Goal: Task Accomplishment & Management: Manage account settings

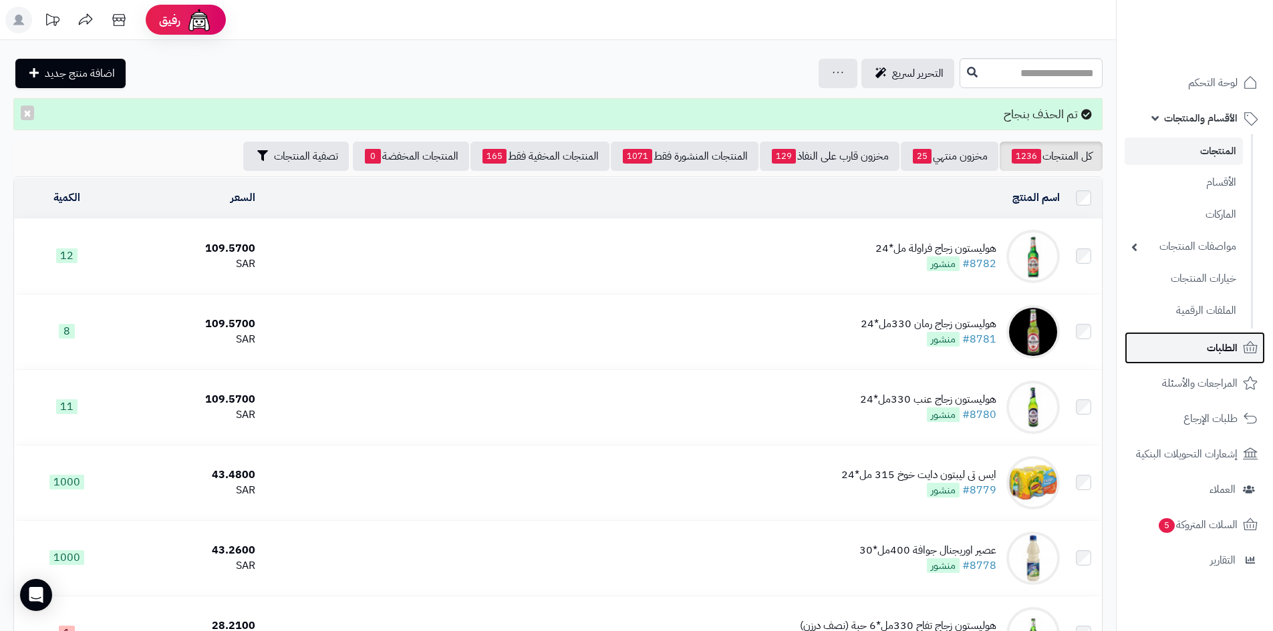
click at [1221, 349] on span "الطلبات" at bounding box center [1222, 348] width 31 height 19
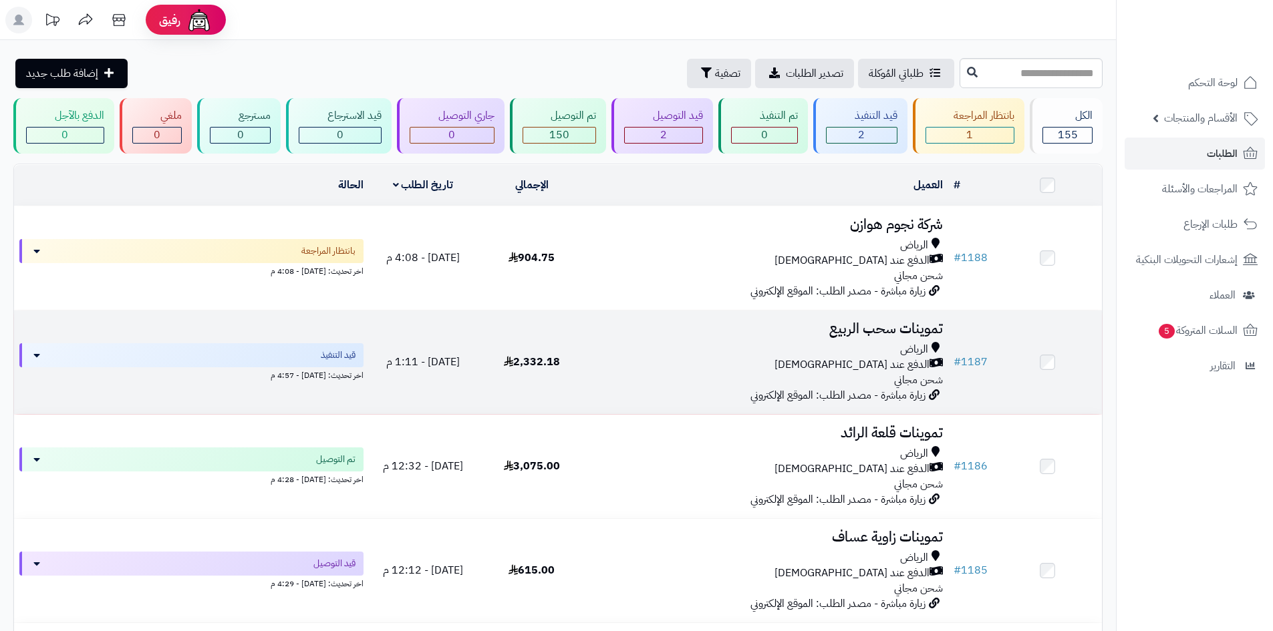
click at [674, 355] on div "الرياض" at bounding box center [766, 349] width 351 height 15
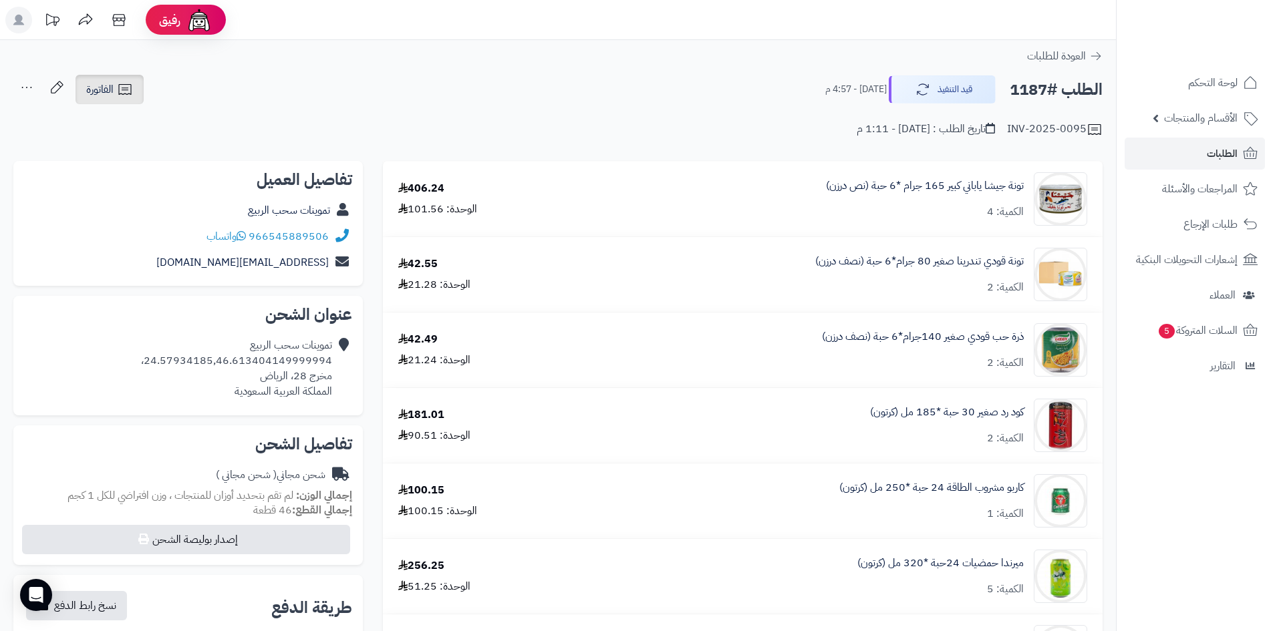
click at [114, 99] on link "الفاتورة" at bounding box center [109, 89] width 68 height 29
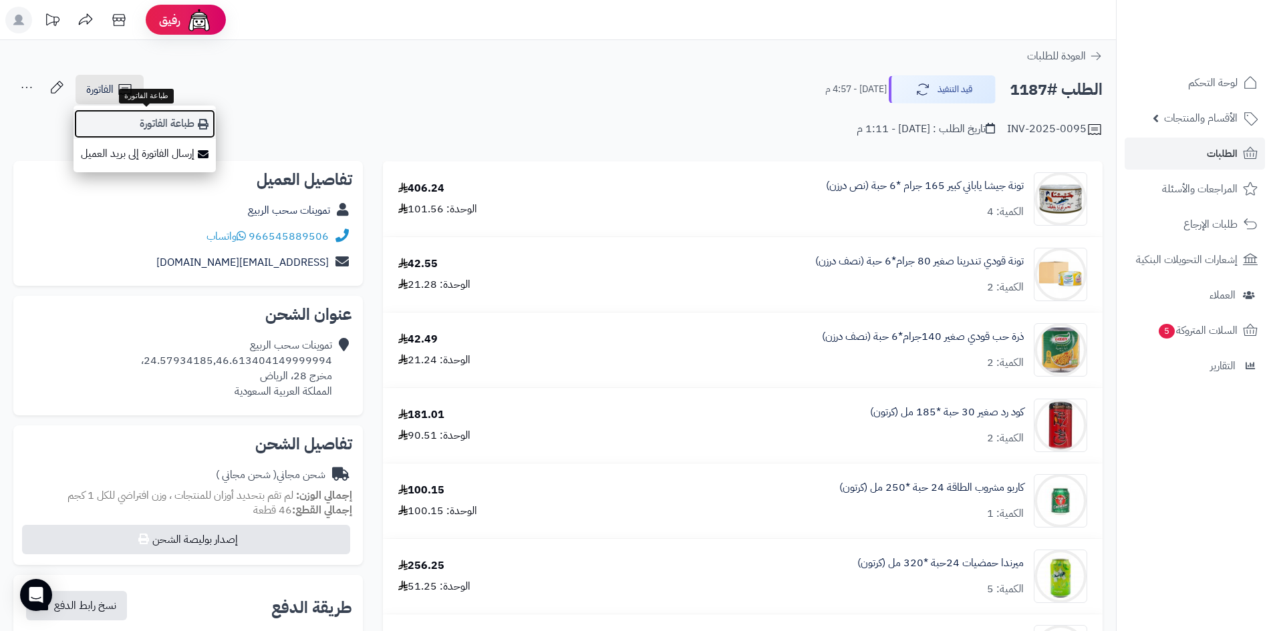
click at [200, 135] on link "طباعة الفاتورة" at bounding box center [144, 124] width 142 height 30
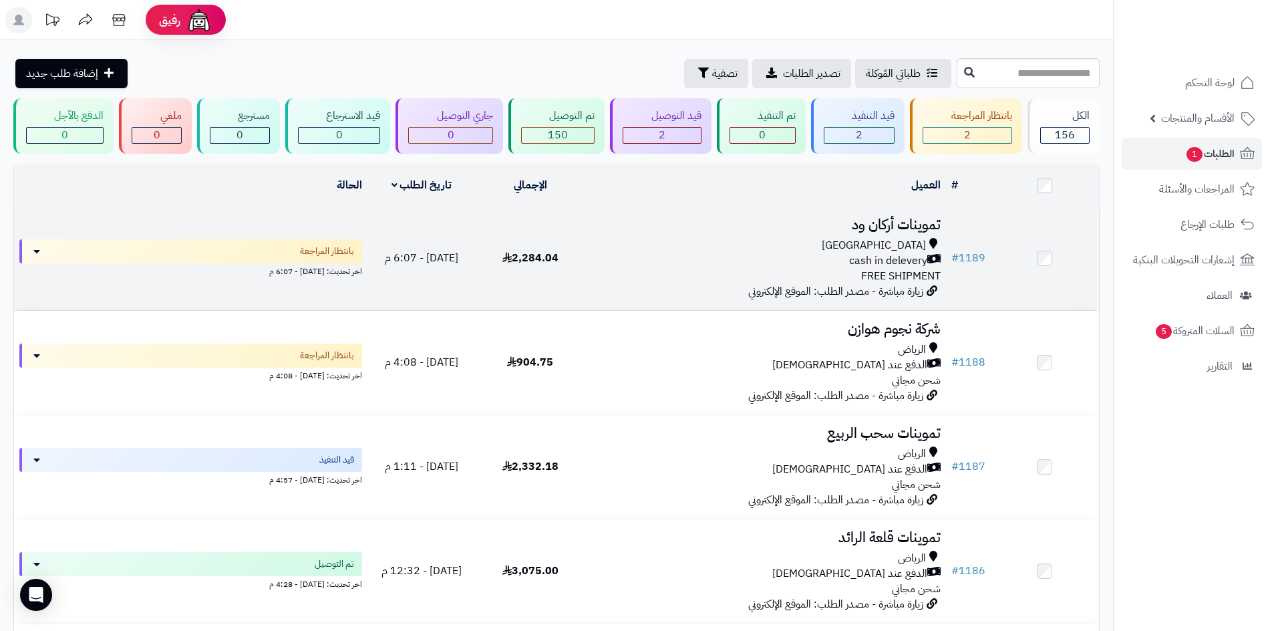
click at [724, 260] on div "cash in delevery" at bounding box center [765, 260] width 351 height 15
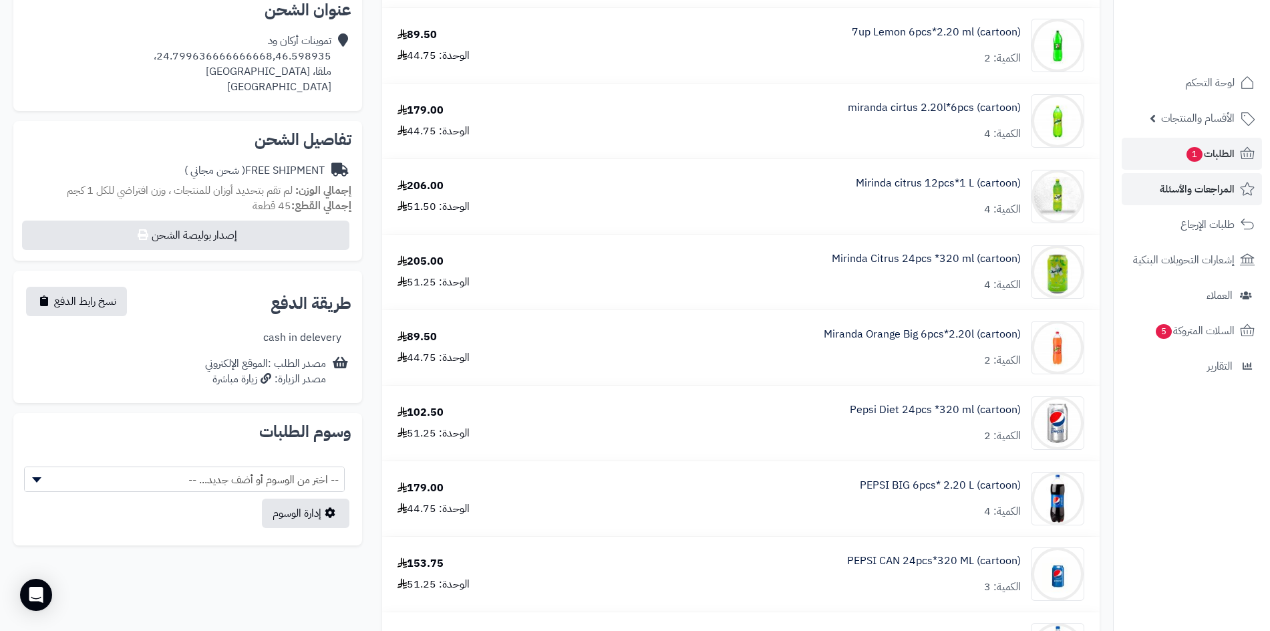
scroll to position [200, 0]
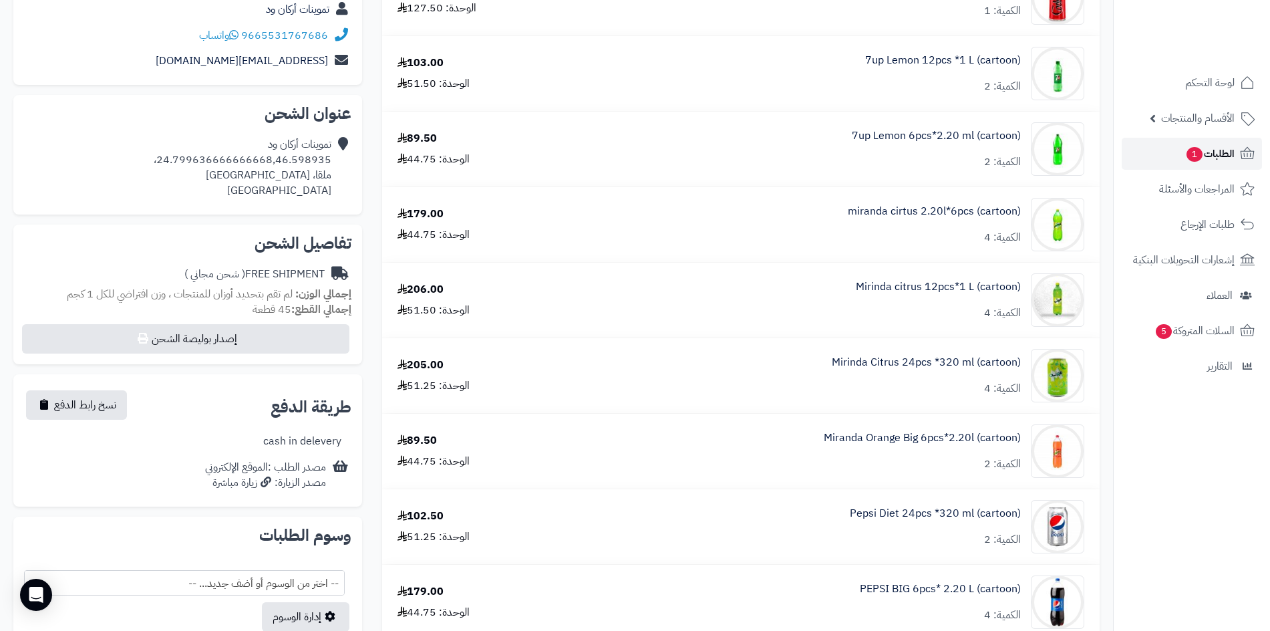
click at [1197, 158] on span "1" at bounding box center [1195, 154] width 16 height 15
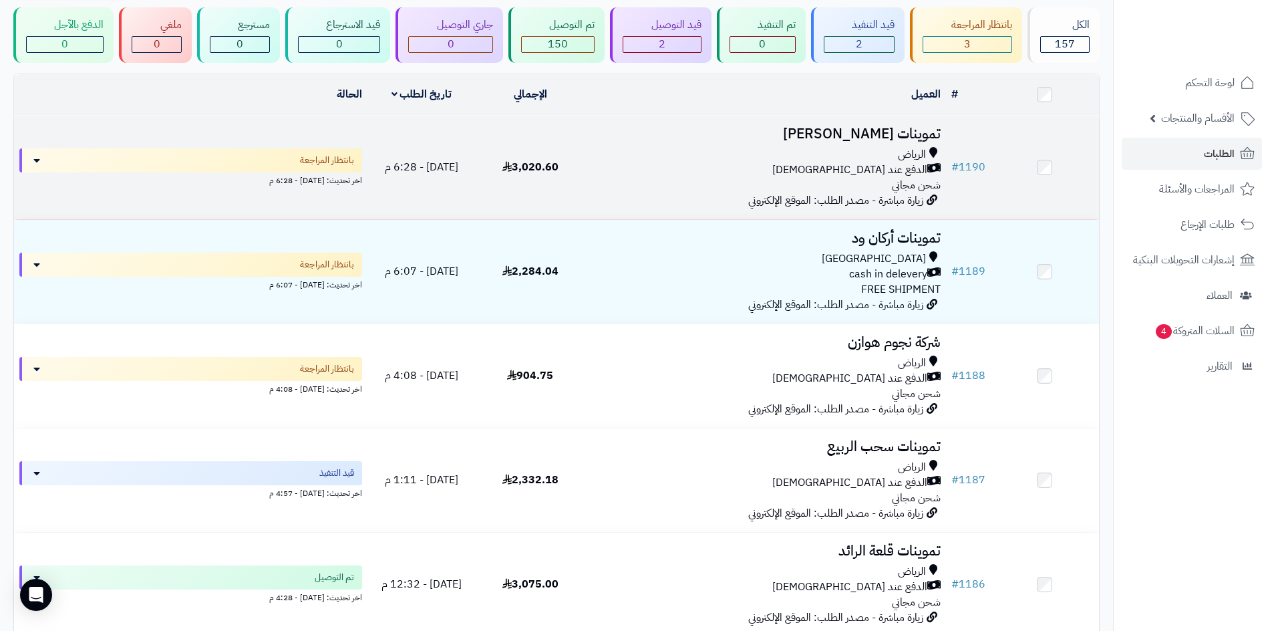
scroll to position [67, 0]
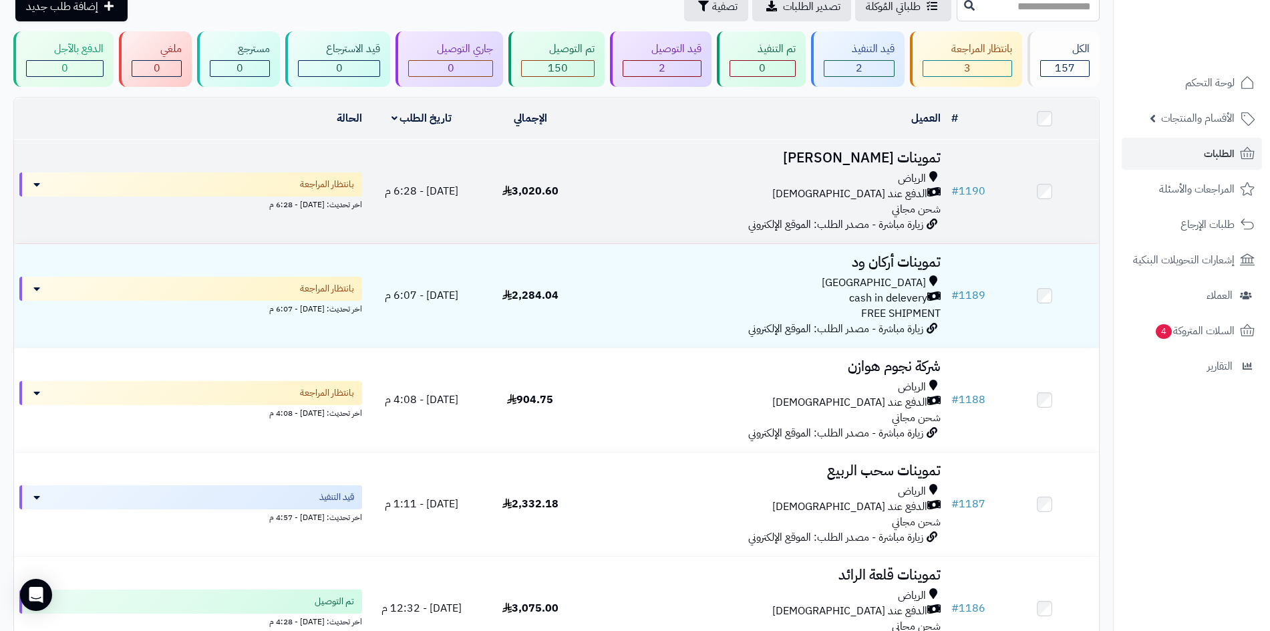
click at [736, 173] on div "الرياض" at bounding box center [765, 178] width 351 height 15
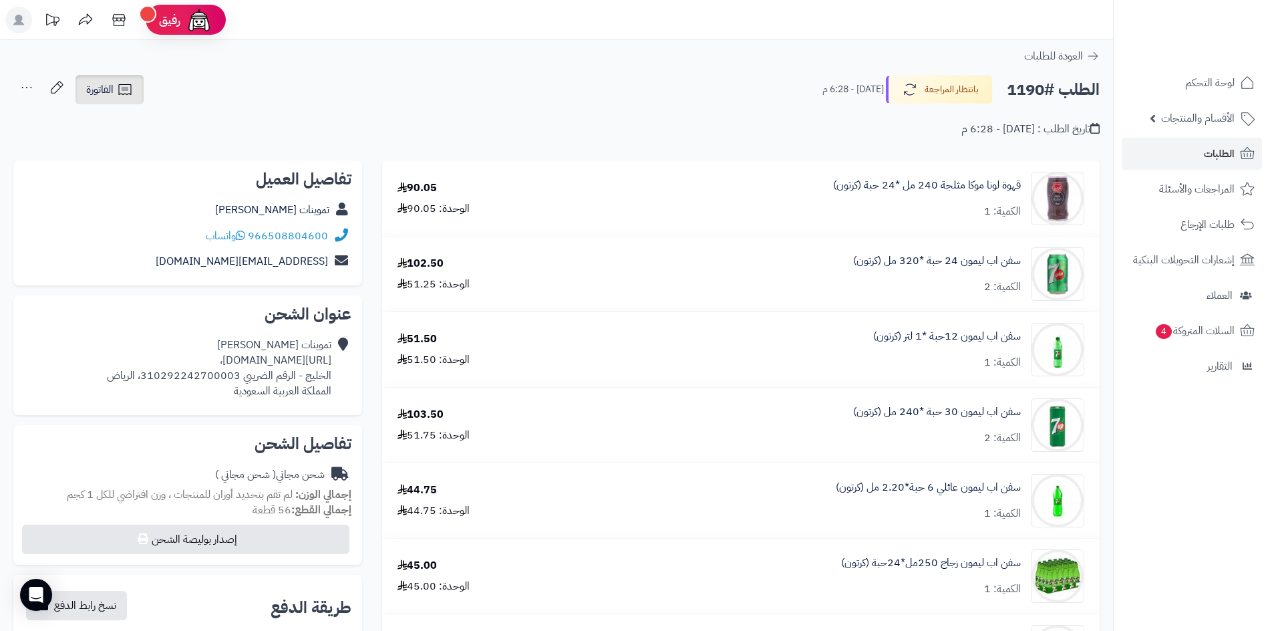
click at [134, 84] on link "الفاتورة" at bounding box center [109, 89] width 68 height 29
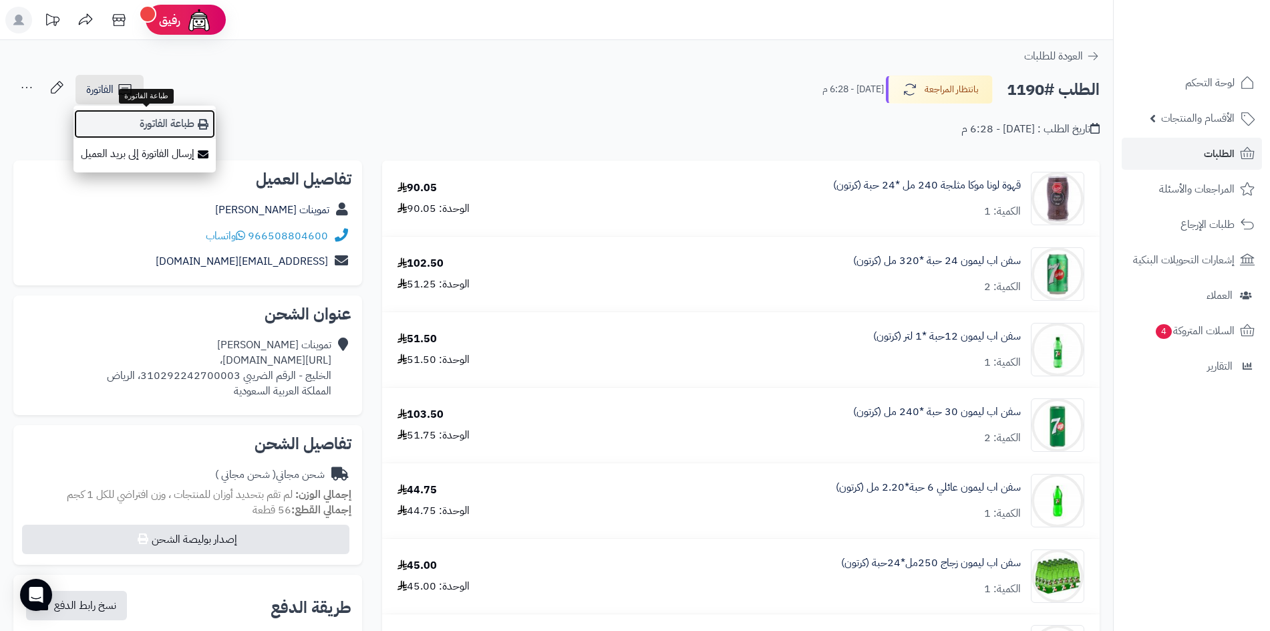
click at [138, 112] on link "طباعة الفاتورة" at bounding box center [144, 124] width 142 height 30
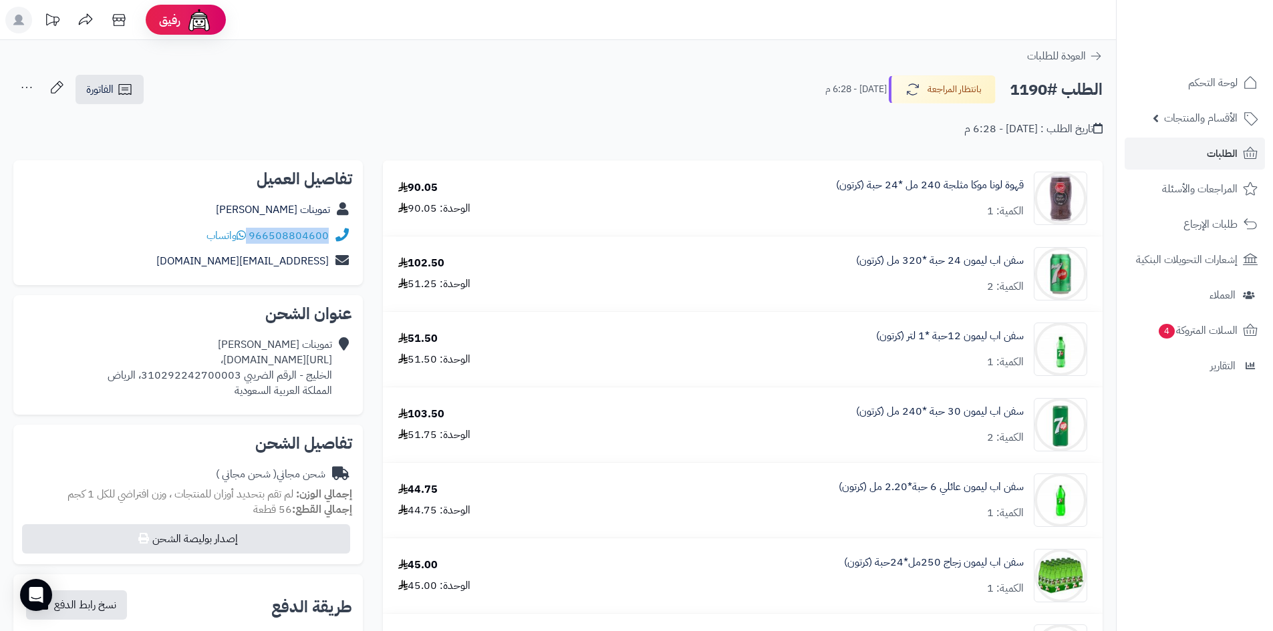
drag, startPoint x: 332, startPoint y: 235, endPoint x: 251, endPoint y: 233, distance: 81.6
click at [251, 233] on div "966508804600 واتساب" at bounding box center [188, 236] width 328 height 26
copy div "966508804600"
drag, startPoint x: 335, startPoint y: 361, endPoint x: 61, endPoint y: 325, distance: 275.7
click at [25, 362] on div "تموينات هاجر العنزي https://maps.app.goo.gl/6SCGHhd2GkCskhcf6?g_st=ac، الخليج -…" at bounding box center [188, 367] width 328 height 71
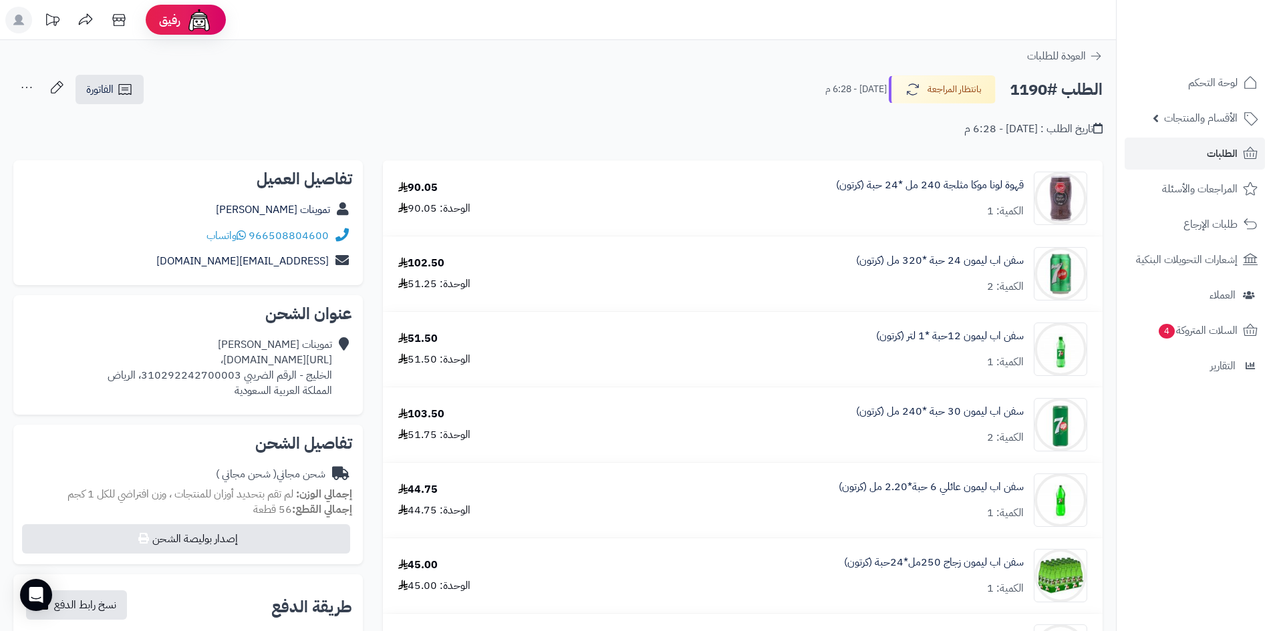
click at [160, 140] on div "**********" at bounding box center [558, 112] width 1116 height 76
drag, startPoint x: 65, startPoint y: 359, endPoint x: 333, endPoint y: 359, distance: 267.9
click at [333, 359] on div "تموينات هاجر العنزي https://maps.app.goo.gl/6SCGHhd2GkCskhcf6?g_st=ac، الخليج -…" at bounding box center [188, 367] width 328 height 71
copy div "https://maps.app.goo.gl/6SCGHhd2GkCskhcf6?g_st=ac"
click at [1211, 157] on span "الطلبات" at bounding box center [1222, 153] width 31 height 19
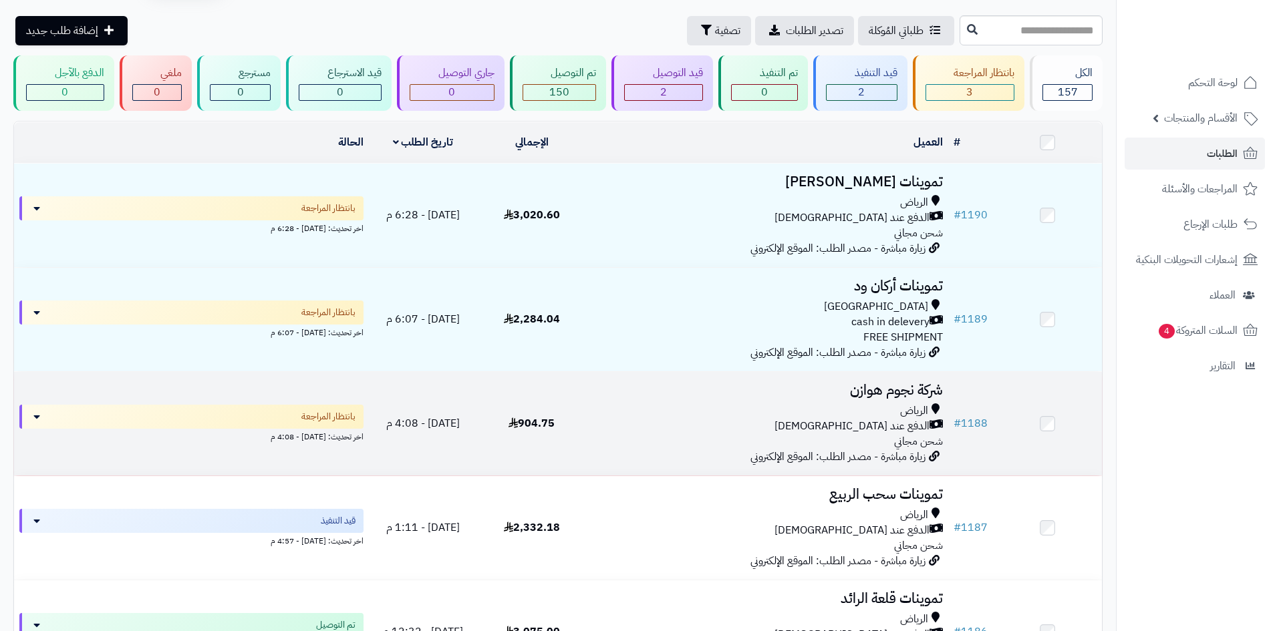
scroll to position [67, 0]
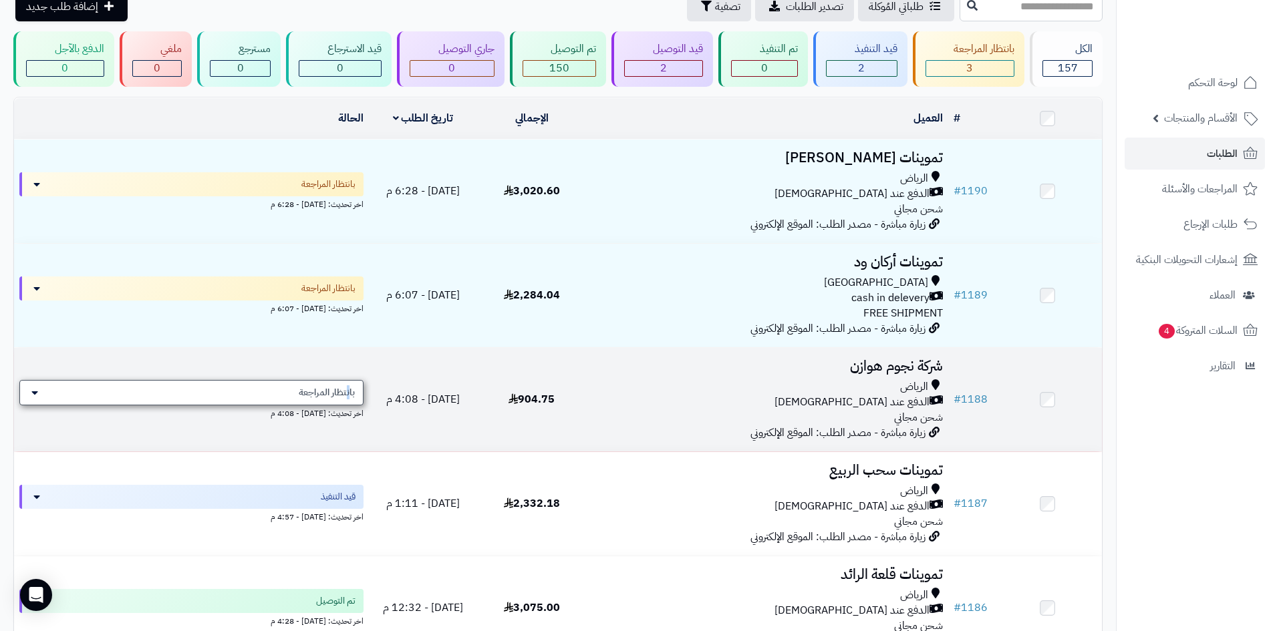
click at [351, 393] on span "بانتظار المراجعة" at bounding box center [327, 392] width 56 height 13
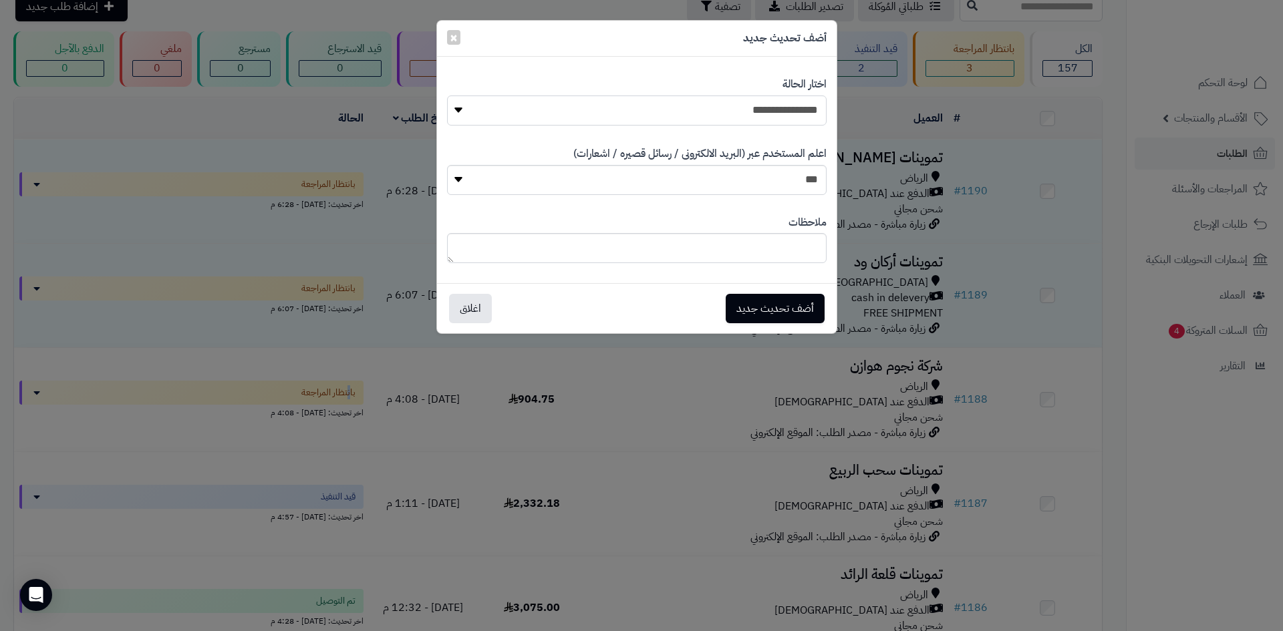
click at [703, 116] on select "**********" at bounding box center [636, 111] width 379 height 30
select select "**"
click at [447, 96] on select "**********" at bounding box center [636, 111] width 379 height 30
click at [798, 310] on button "أضف تحديث جديد" at bounding box center [775, 307] width 99 height 29
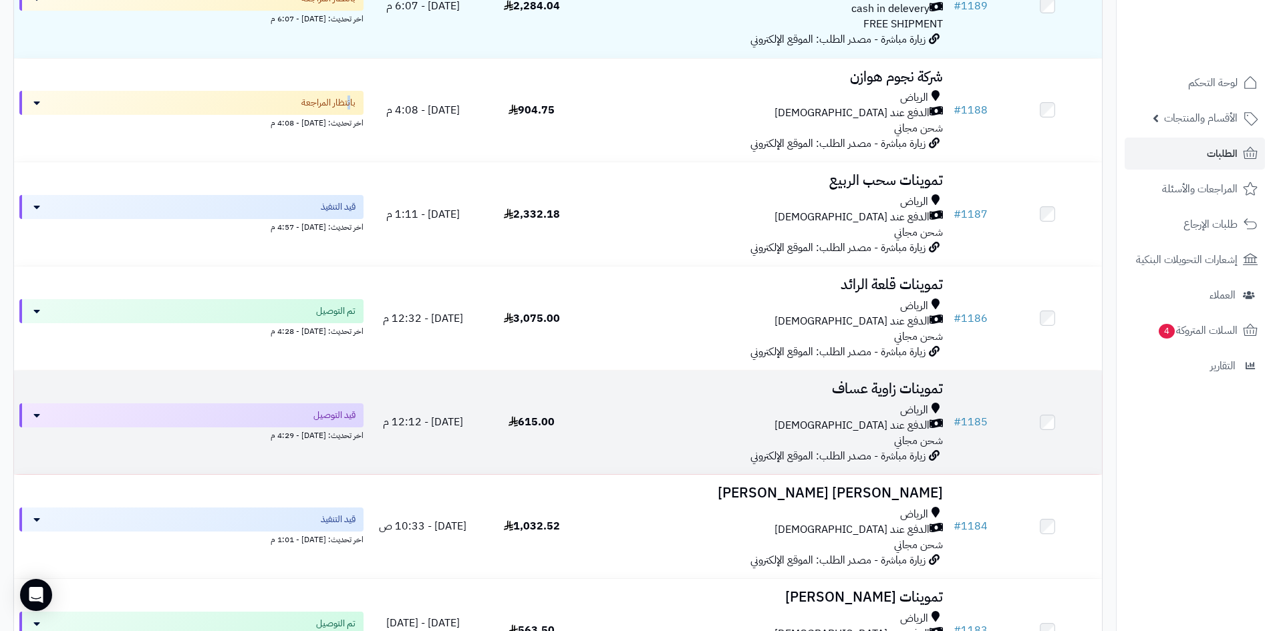
scroll to position [401, 0]
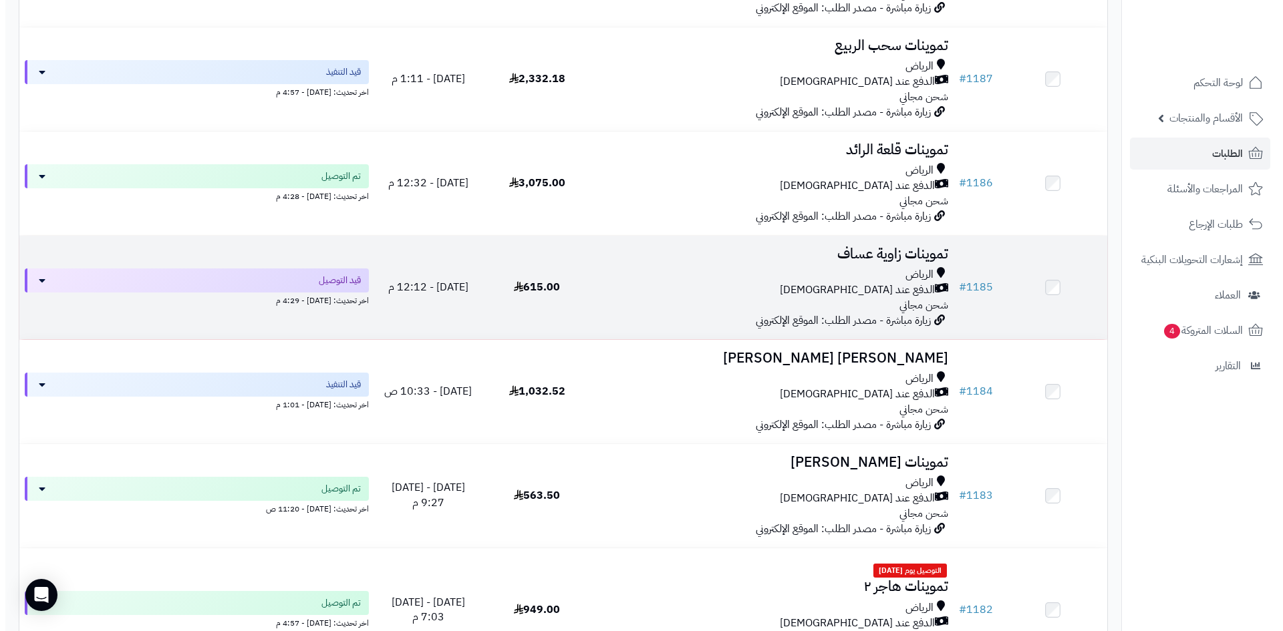
scroll to position [559, 0]
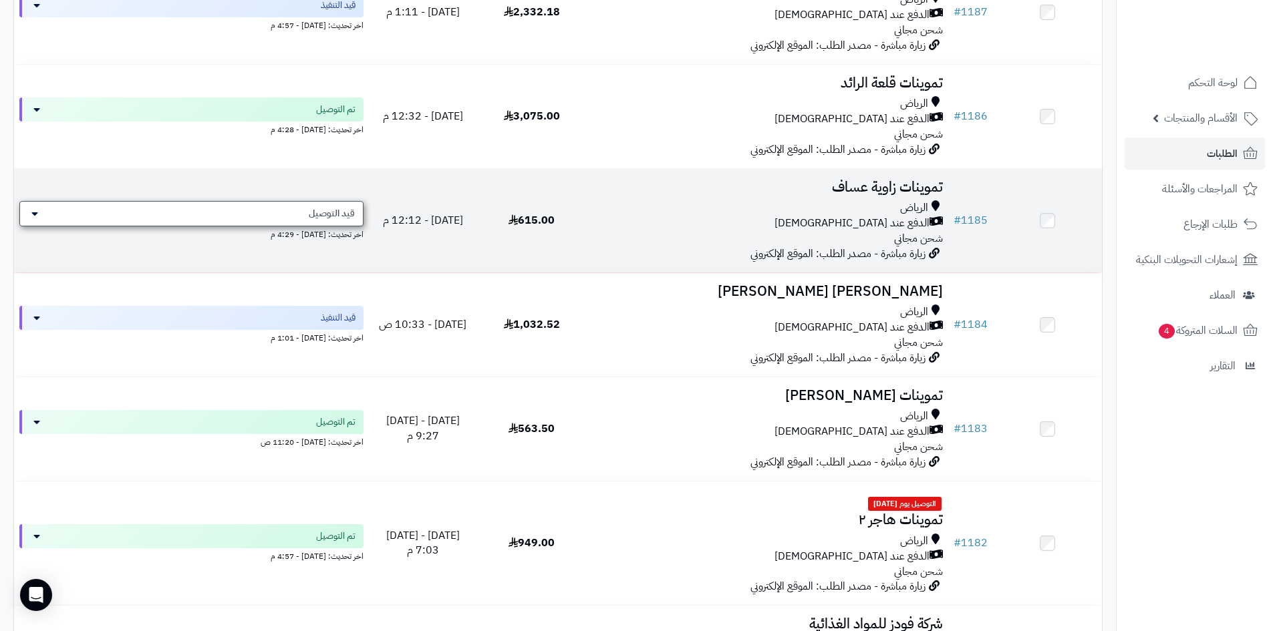
click at [311, 215] on span "قيد التوصيل" at bounding box center [332, 213] width 46 height 13
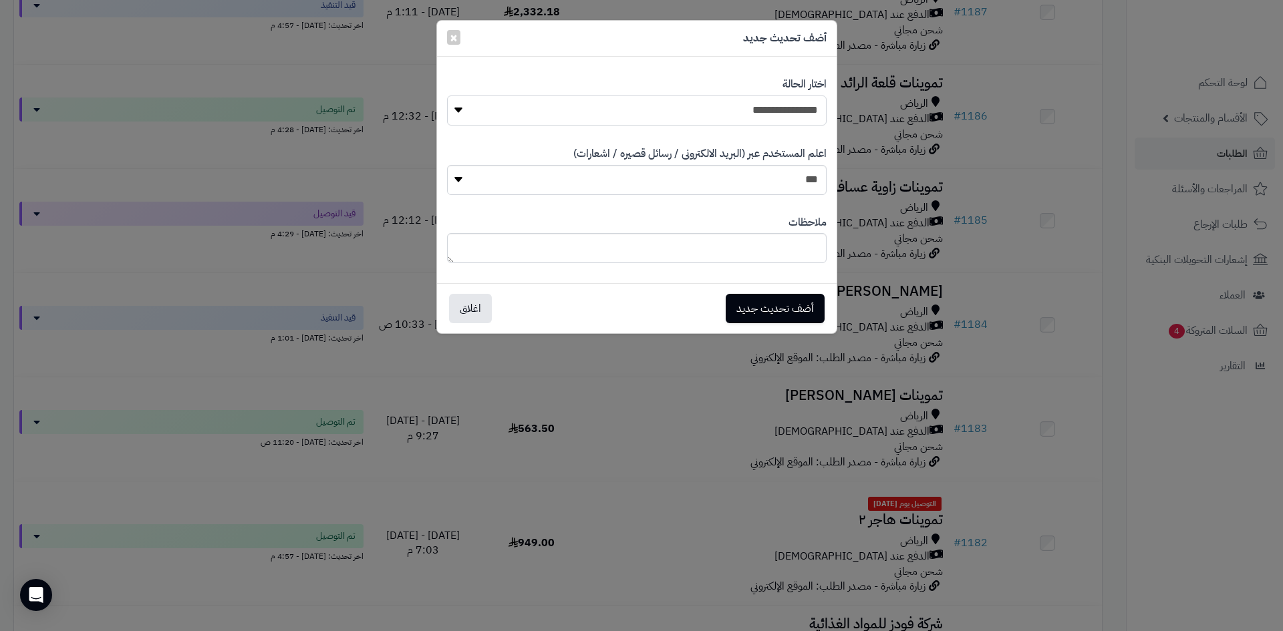
drag, startPoint x: 781, startPoint y: 114, endPoint x: 802, endPoint y: 118, distance: 21.8
click at [781, 114] on select "**********" at bounding box center [636, 111] width 379 height 30
select select "**"
click at [447, 96] on select "**********" at bounding box center [636, 111] width 379 height 30
click at [814, 309] on button "أضف تحديث جديد" at bounding box center [775, 307] width 99 height 29
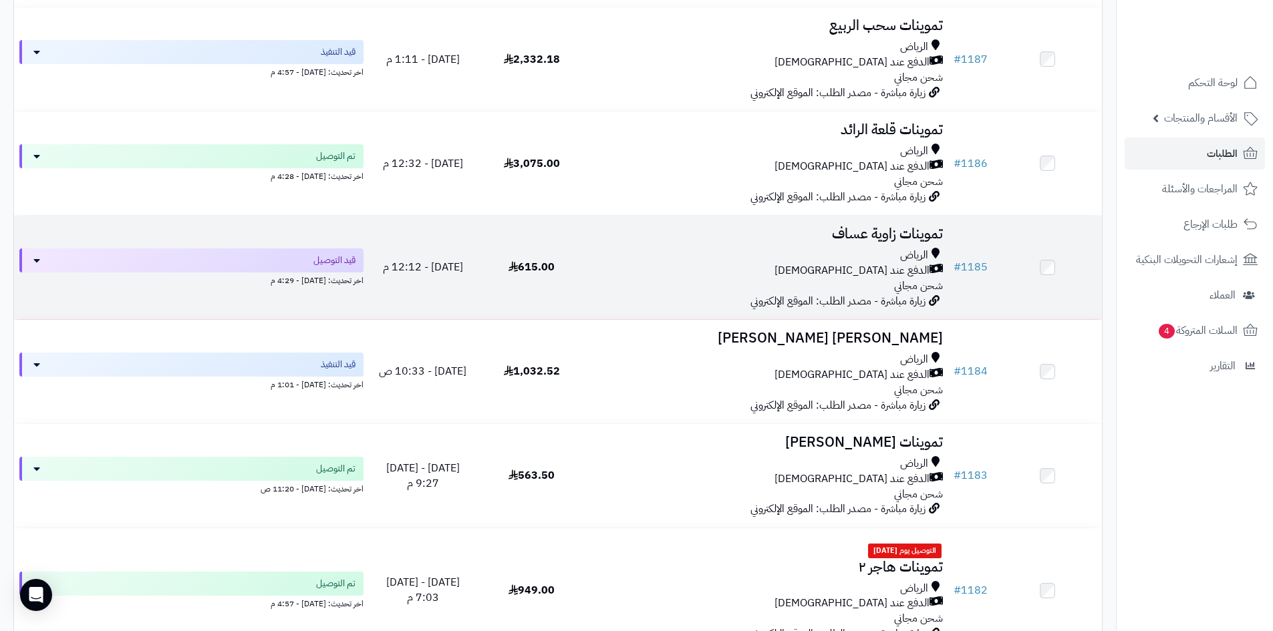
scroll to position [402, 0]
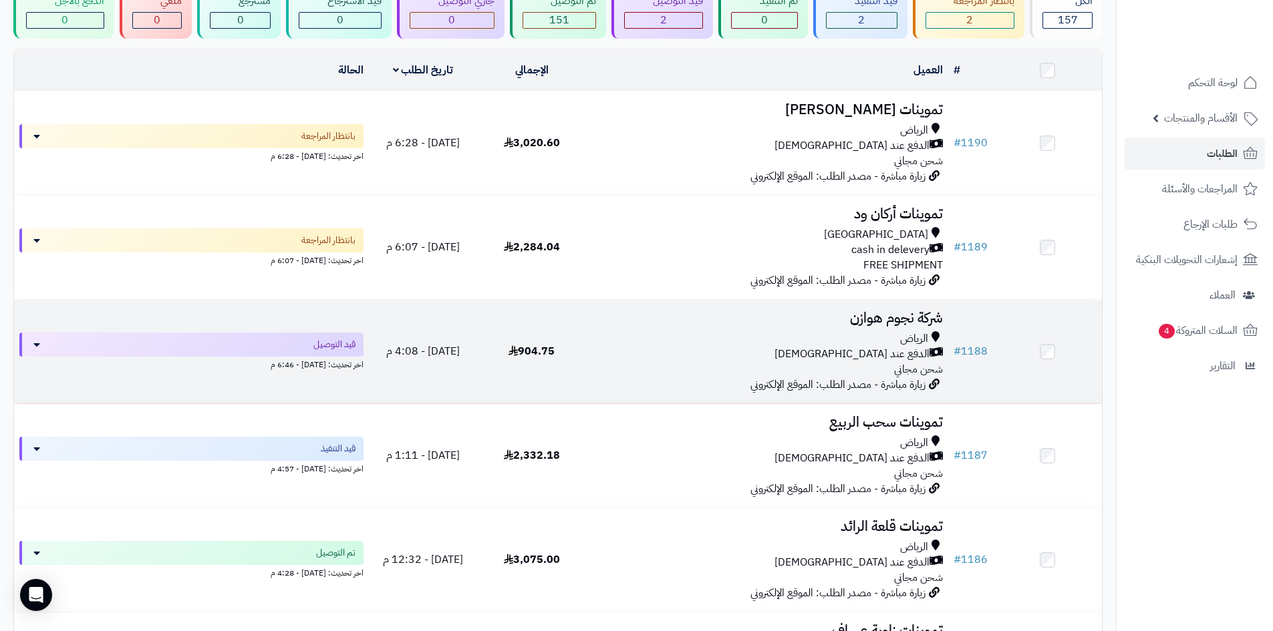
scroll to position [92, 0]
